Goal: Navigation & Orientation: Find specific page/section

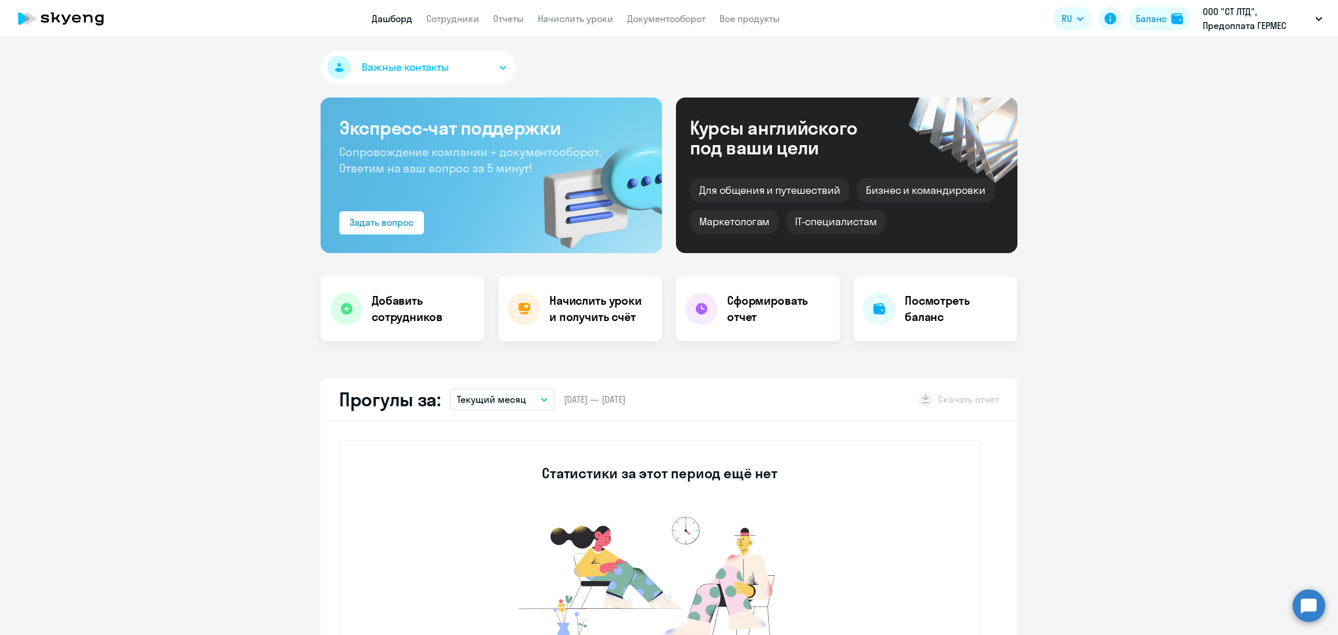
click at [486, 16] on nav "Дашборд Сотрудники Отчеты Начислить уроки Документооборот Все продукты" at bounding box center [576, 19] width 408 height 15
click at [465, 17] on link "Сотрудники" at bounding box center [452, 19] width 53 height 12
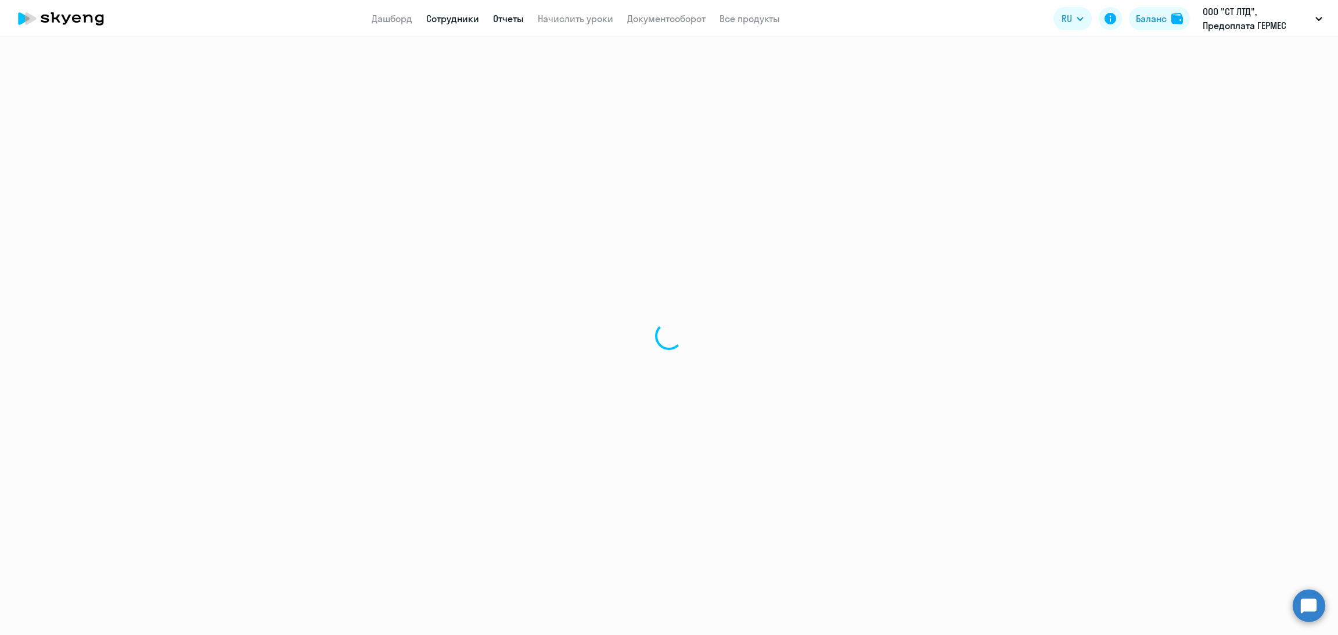
select select "30"
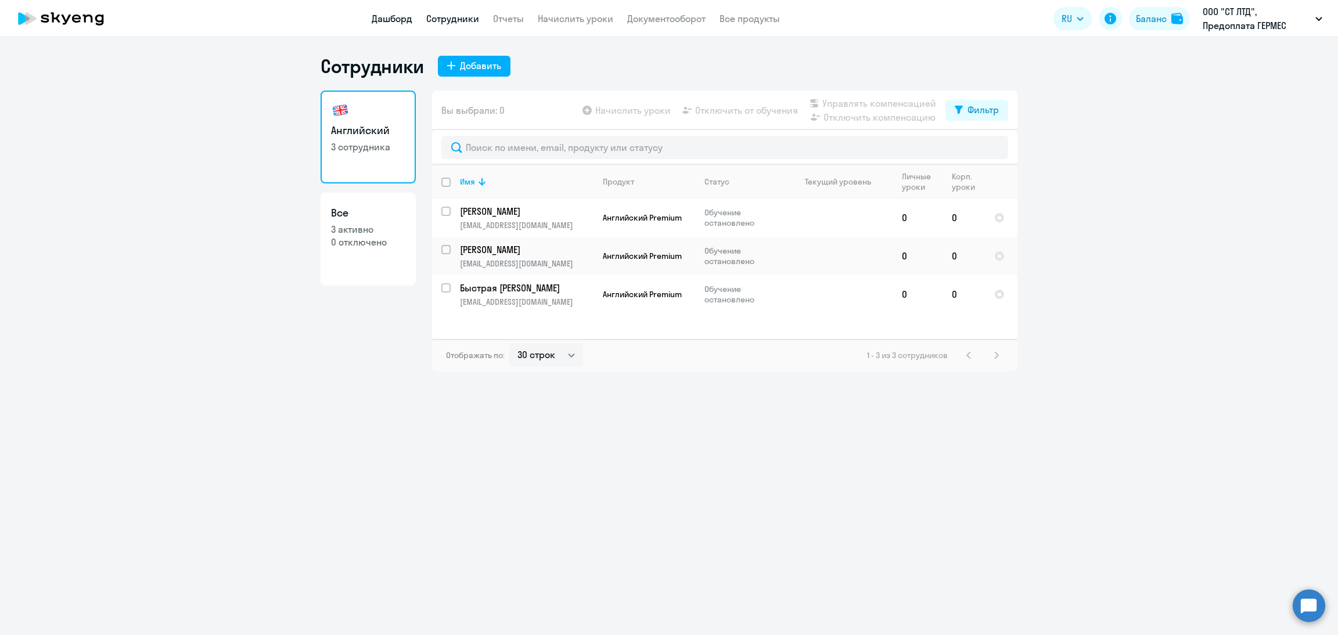
click at [386, 24] on link "Дашборд" at bounding box center [392, 19] width 41 height 12
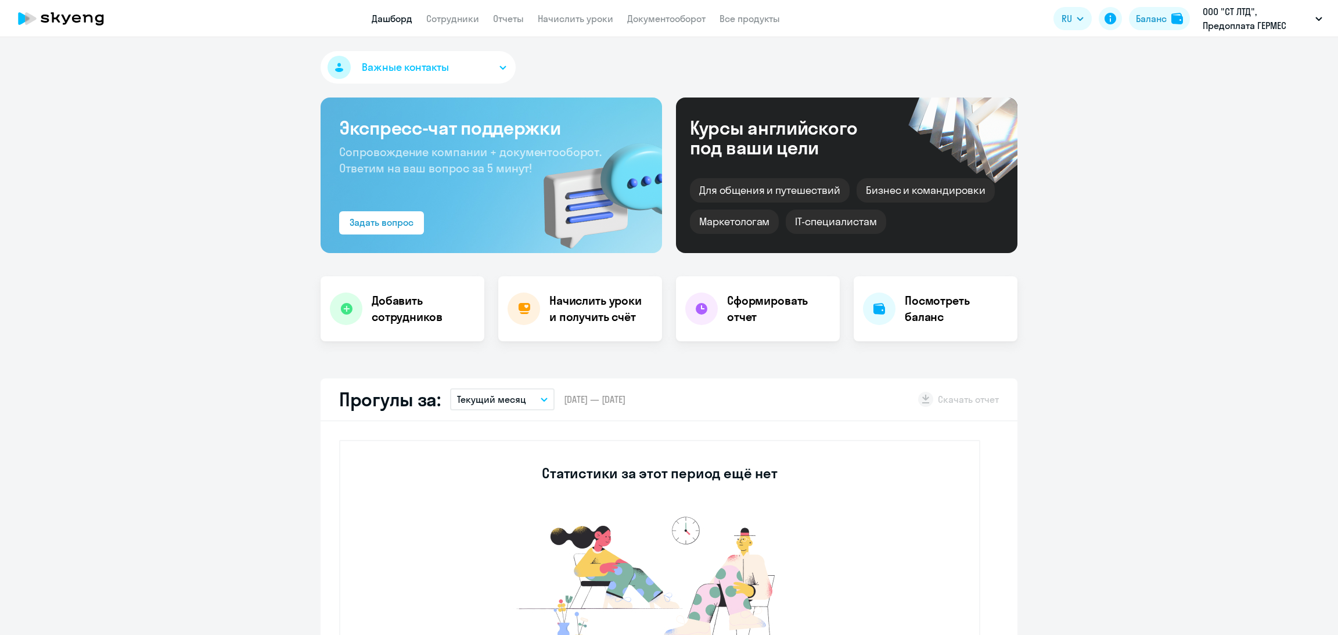
select select "30"
click at [447, 21] on link "Сотрудники" at bounding box center [452, 19] width 53 height 12
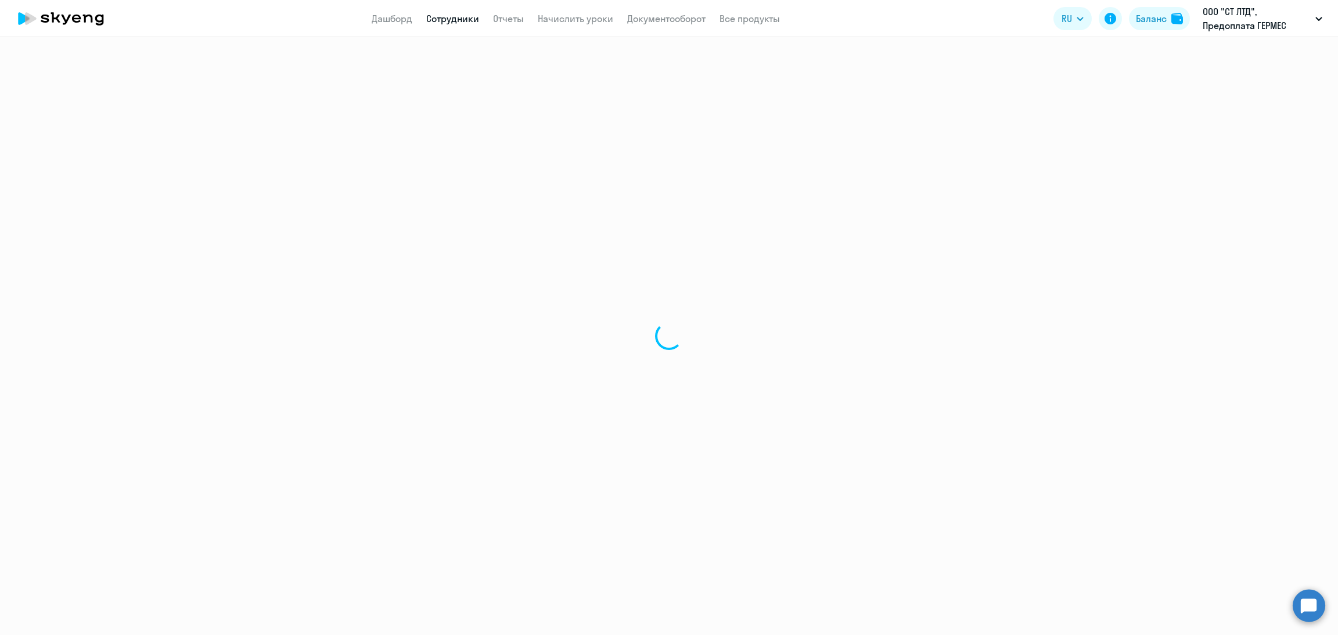
select select "30"
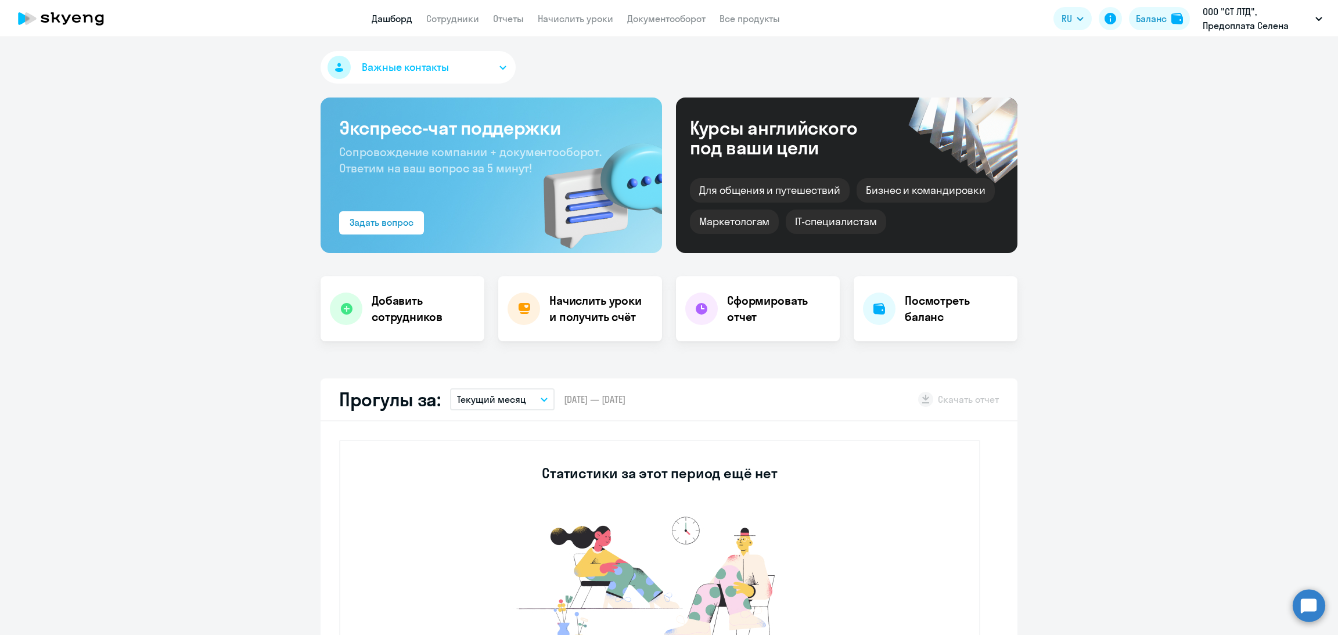
select select "30"
click at [478, 16] on link "Сотрудники" at bounding box center [452, 19] width 53 height 12
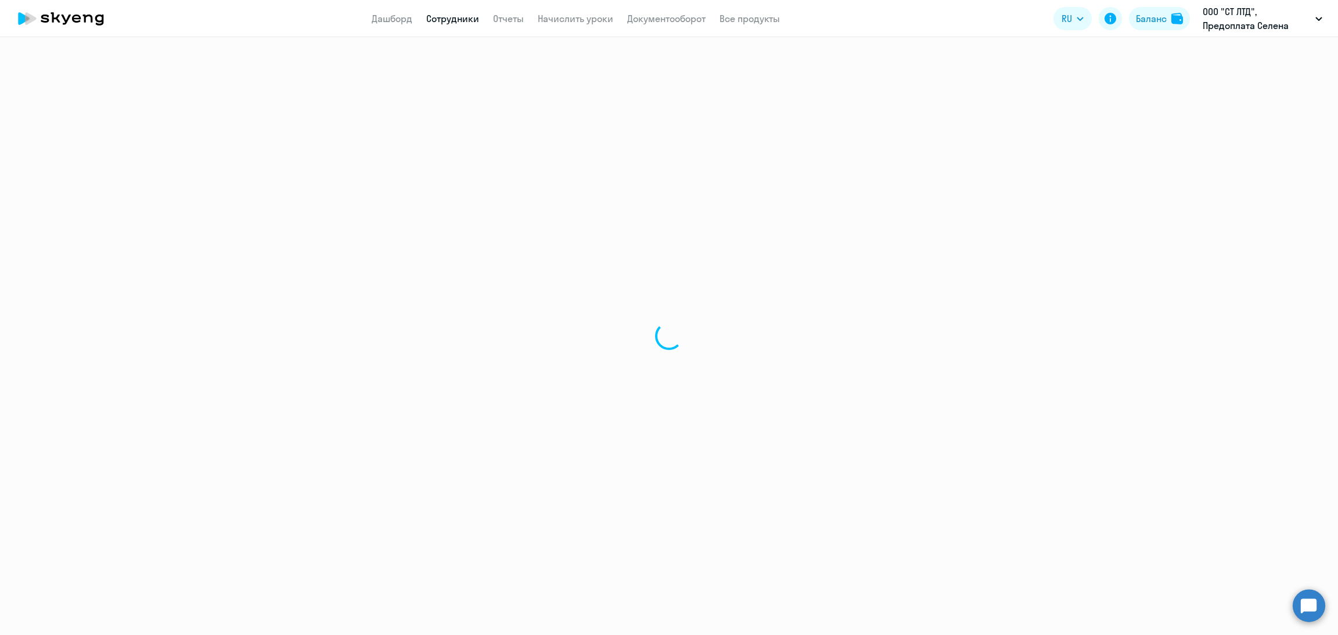
select select "30"
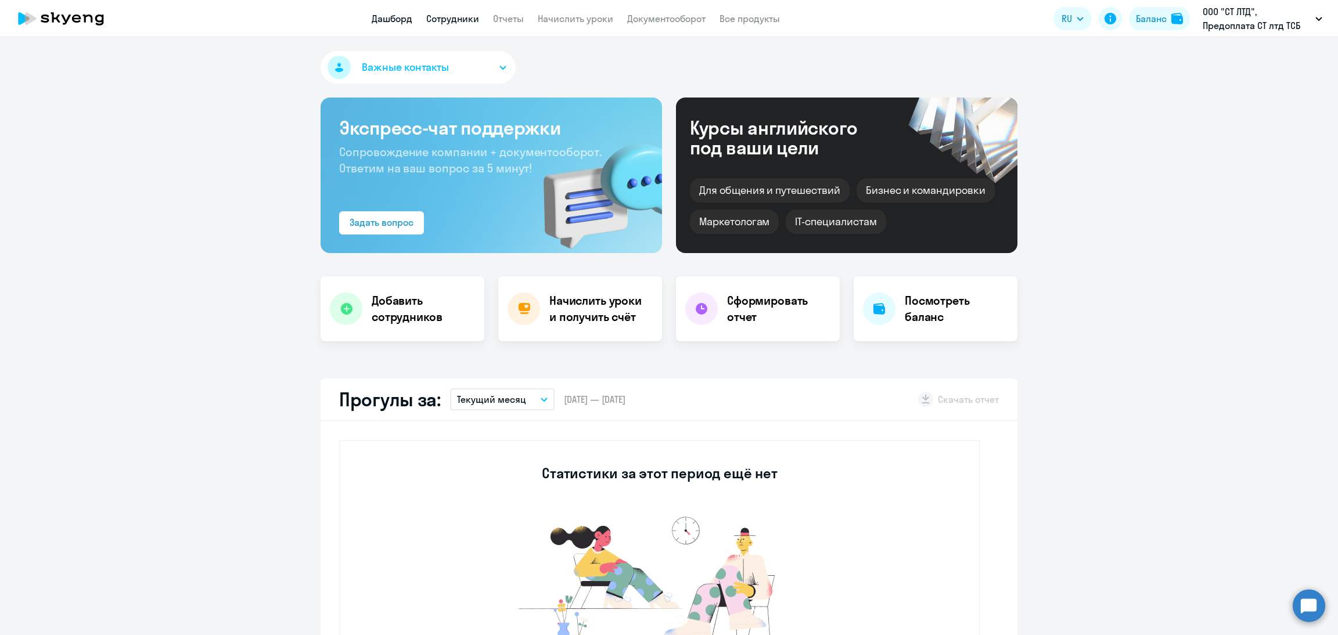
click at [468, 19] on link "Сотрудники" at bounding box center [452, 19] width 53 height 12
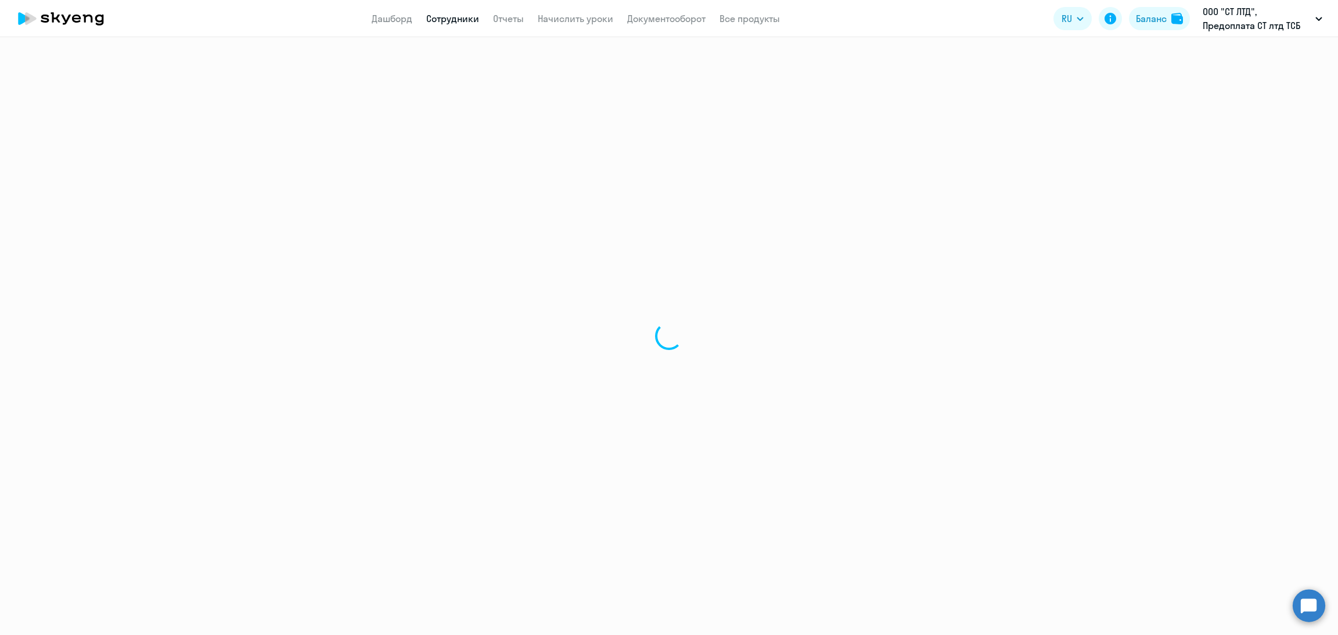
select select "30"
